Goal: Navigation & Orientation: Find specific page/section

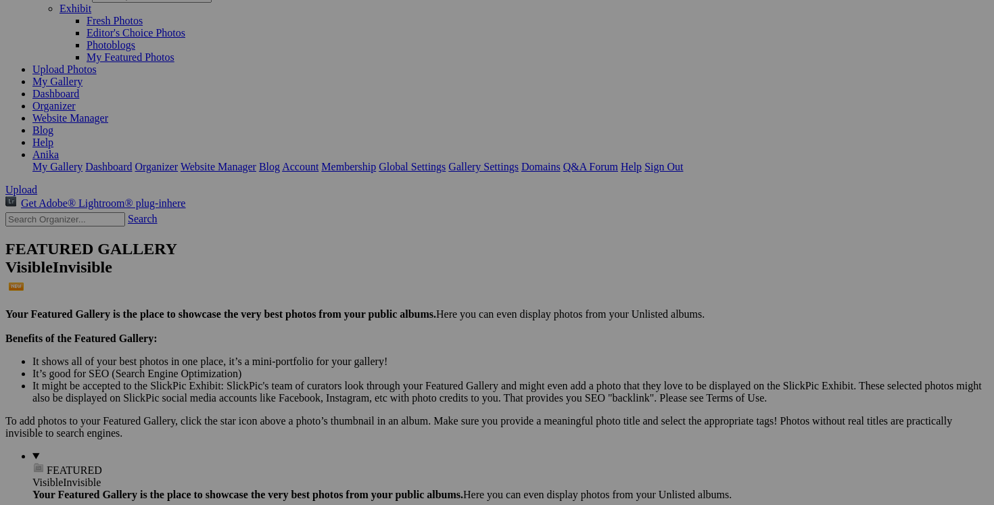
scroll to position [112, 0]
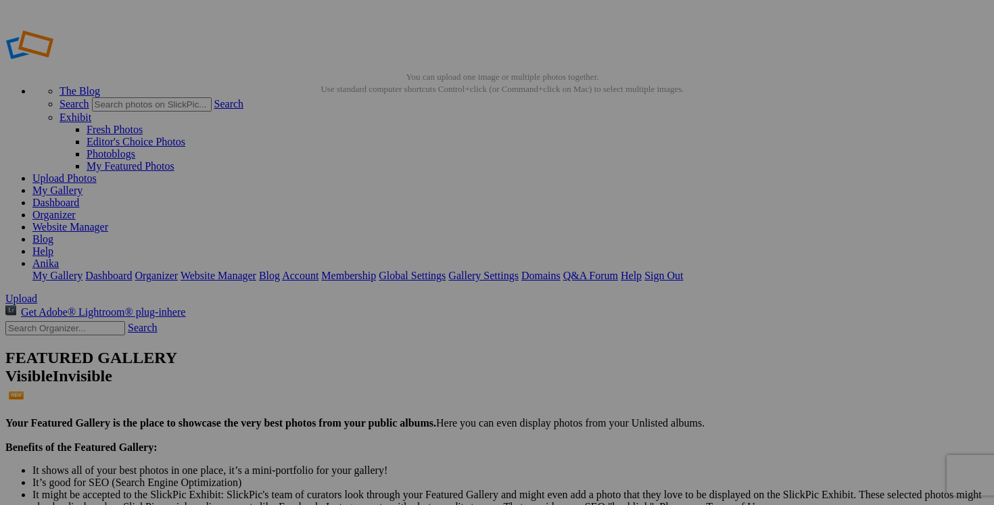
click at [79, 197] on link "Dashboard" at bounding box center [55, 202] width 47 height 11
